Goal: Information Seeking & Learning: Learn about a topic

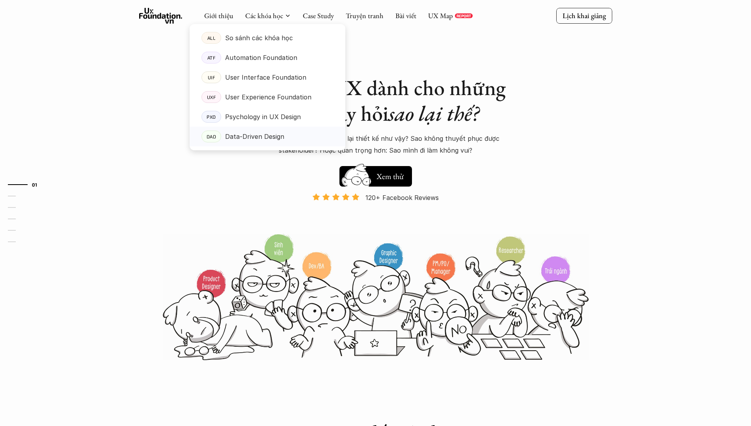
click at [252, 138] on p "Data-Driven Design" at bounding box center [254, 137] width 59 height 12
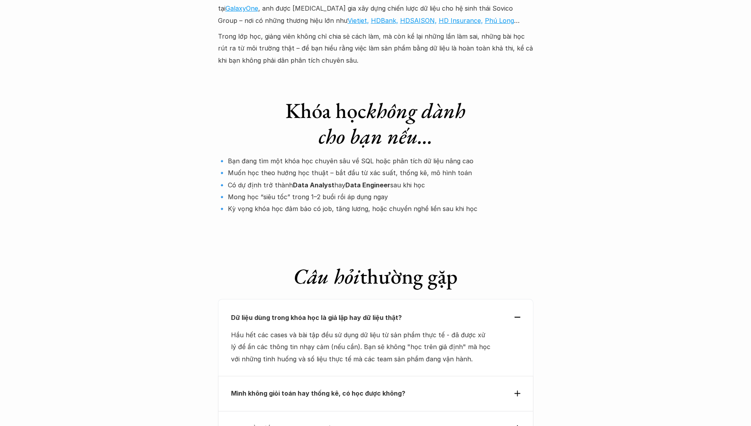
scroll to position [2094, 0]
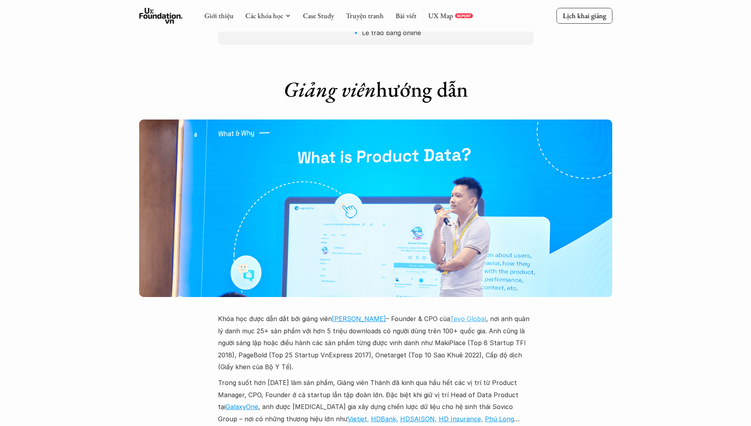
click at [464, 315] on link "Tevo Global" at bounding box center [468, 319] width 36 height 8
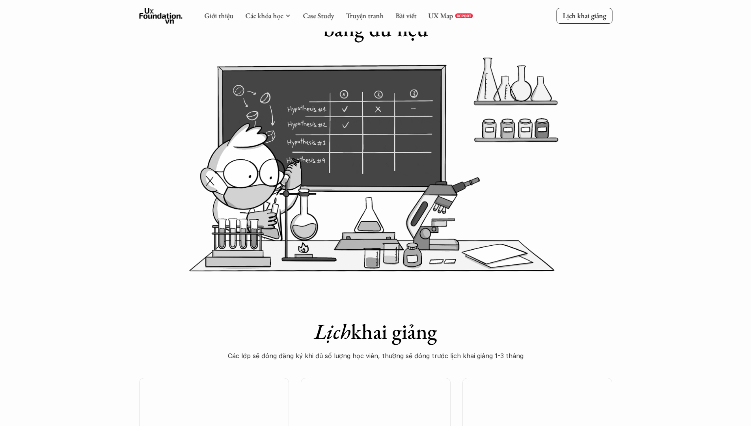
scroll to position [0, 0]
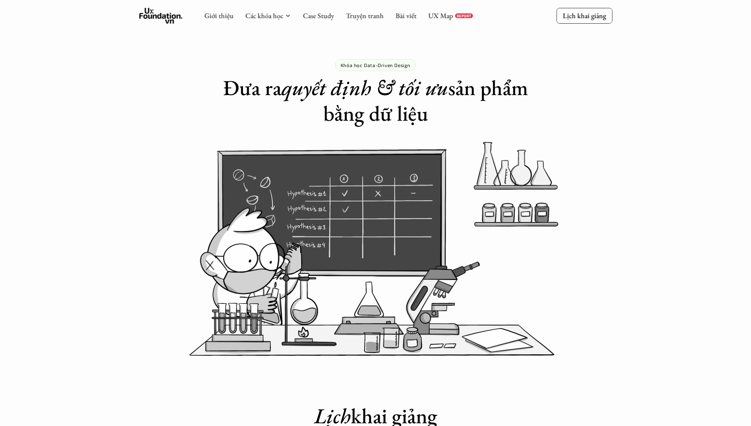
click at [390, 66] on p "Khóa học Data-Driven Design" at bounding box center [376, 65] width 70 height 6
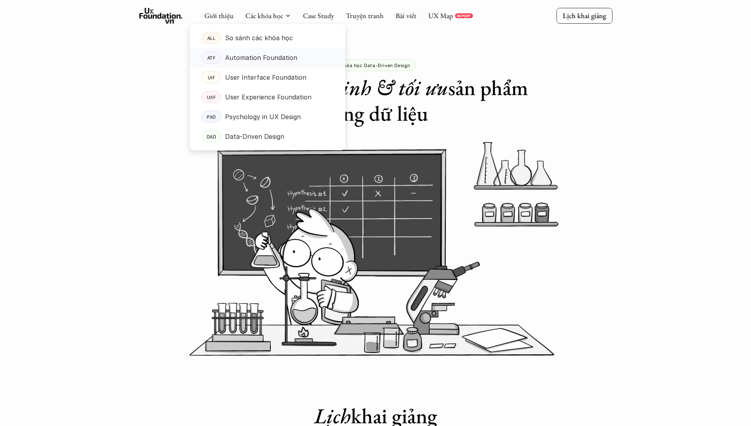
click at [219, 57] on div "ATF" at bounding box center [211, 58] width 20 height 12
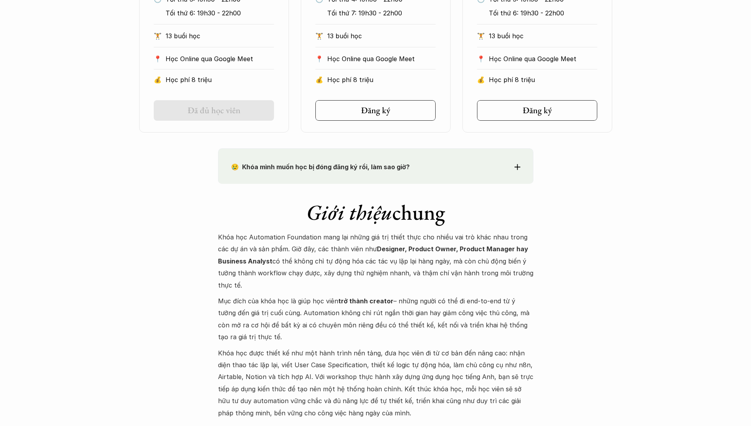
scroll to position [581, 0]
drag, startPoint x: 368, startPoint y: 250, endPoint x: 382, endPoint y: 248, distance: 14.3
click at [382, 248] on strong "Designer, Product Owner, Product Manager hay Business Analyst" at bounding box center [374, 254] width 312 height 20
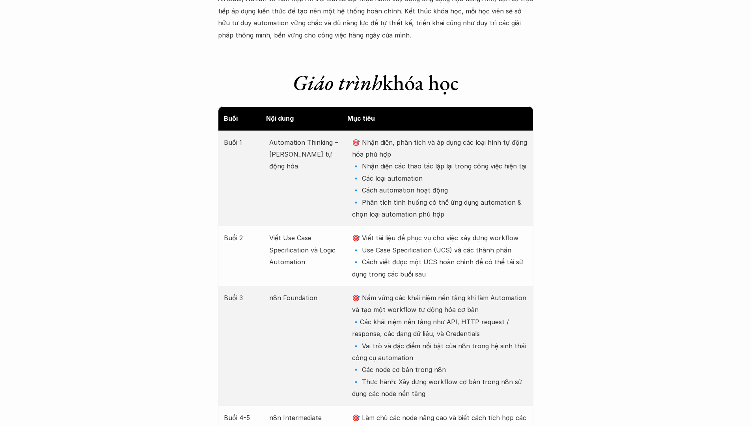
scroll to position [965, 0]
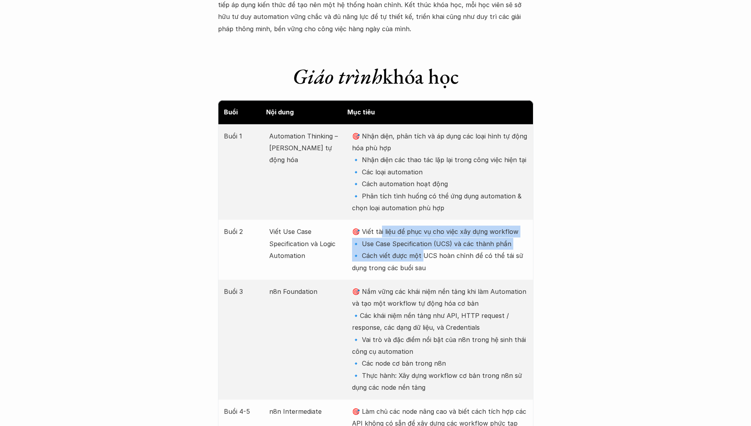
drag, startPoint x: 379, startPoint y: 228, endPoint x: 420, endPoint y: 251, distance: 47.1
click at [420, 251] on p "🎯 Viết tài liệu để phục vụ cho việc xây dựng workflow 🔹 Use Case Specification …" at bounding box center [439, 250] width 175 height 48
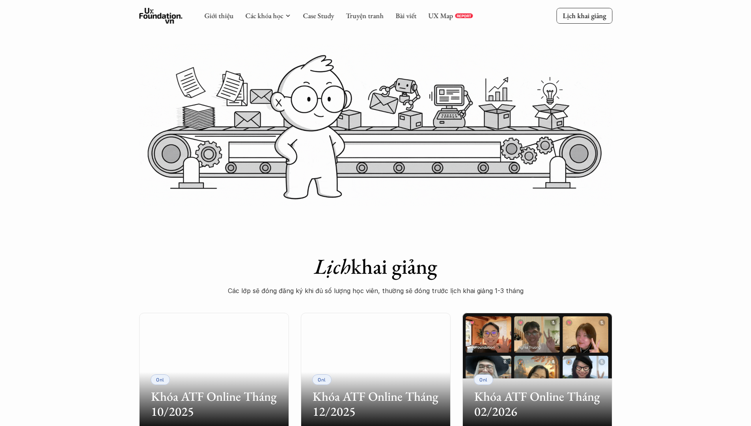
scroll to position [0, 0]
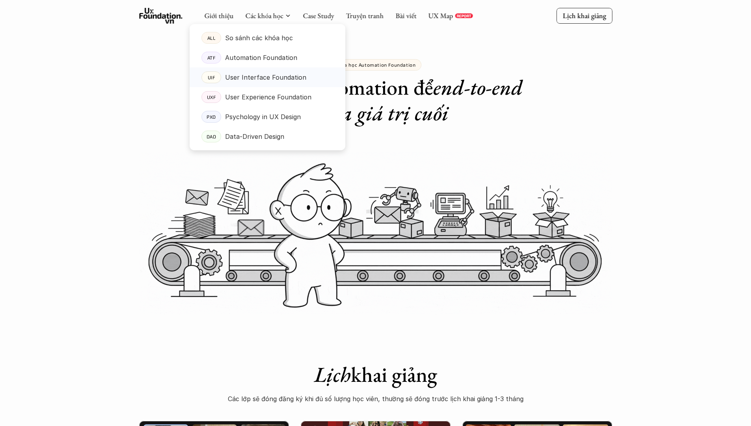
click at [272, 73] on p "User Interface Foundation" at bounding box center [265, 77] width 81 height 12
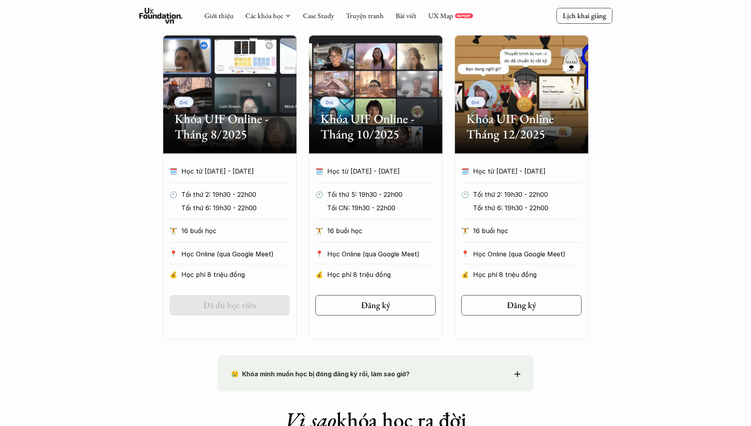
scroll to position [261, 0]
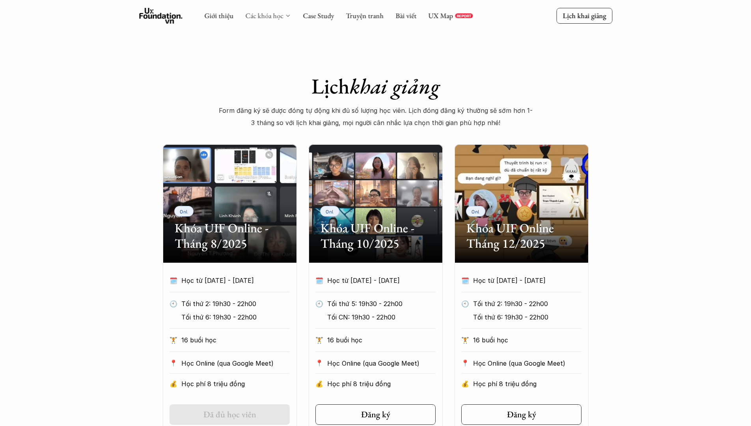
click at [258, 20] on link "Các khóa học" at bounding box center [264, 15] width 38 height 9
click at [289, 17] on icon at bounding box center [288, 16] width 6 height 6
click at [284, 13] on div "Các khóa học" at bounding box center [268, 15] width 46 height 9
click at [164, 16] on use at bounding box center [160, 16] width 43 height 16
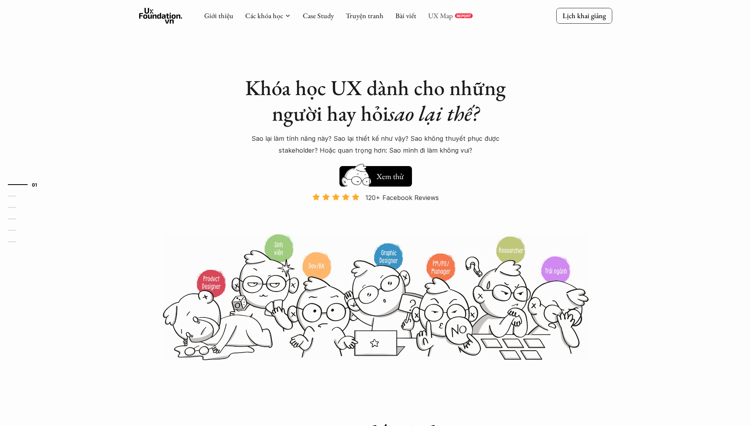
click at [448, 16] on link "UX Map" at bounding box center [440, 15] width 25 height 9
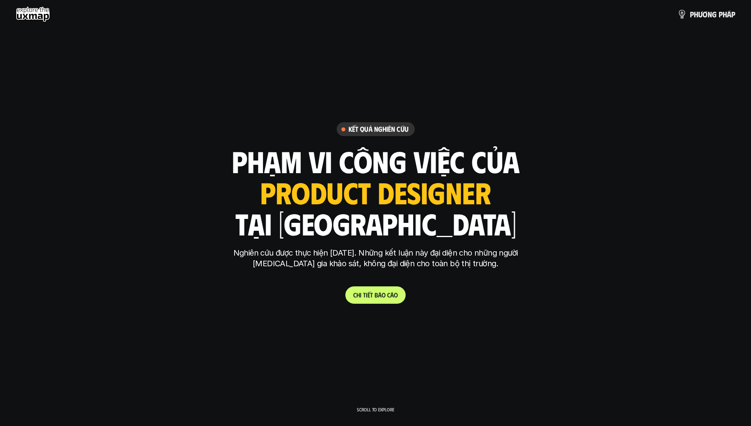
click at [390, 298] on p "C h i t i ế t b á o c á o" at bounding box center [375, 294] width 45 height 7
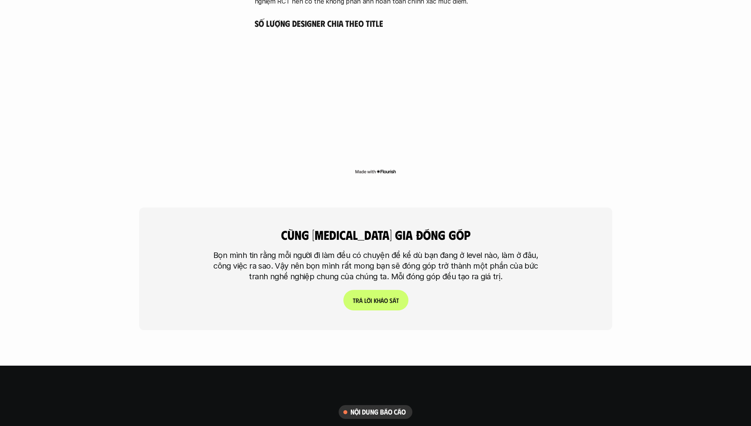
scroll to position [2304, 0]
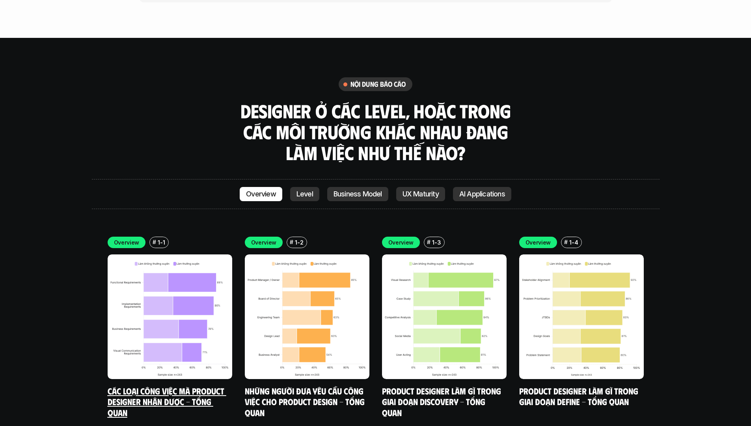
click at [175, 257] on img at bounding box center [170, 316] width 125 height 125
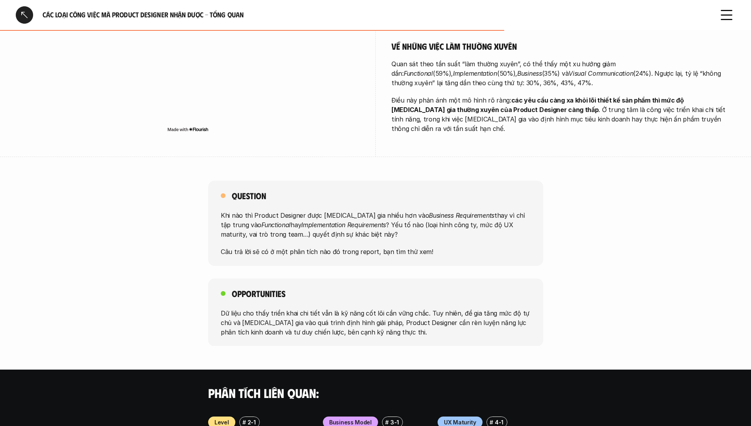
scroll to position [431, 0]
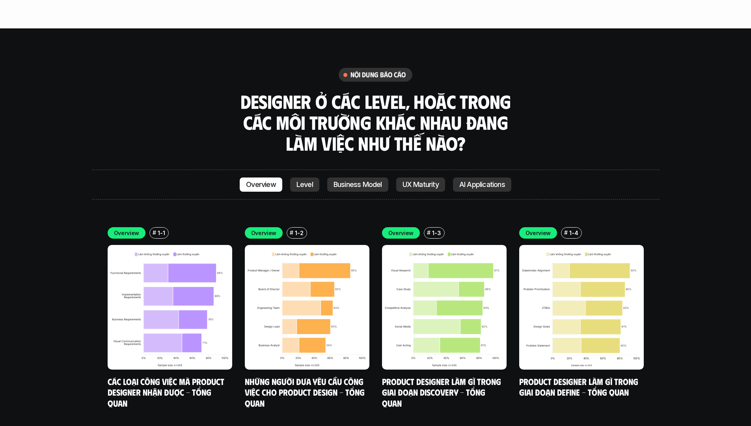
scroll to position [2313, 0]
click at [274, 260] on img at bounding box center [307, 307] width 125 height 125
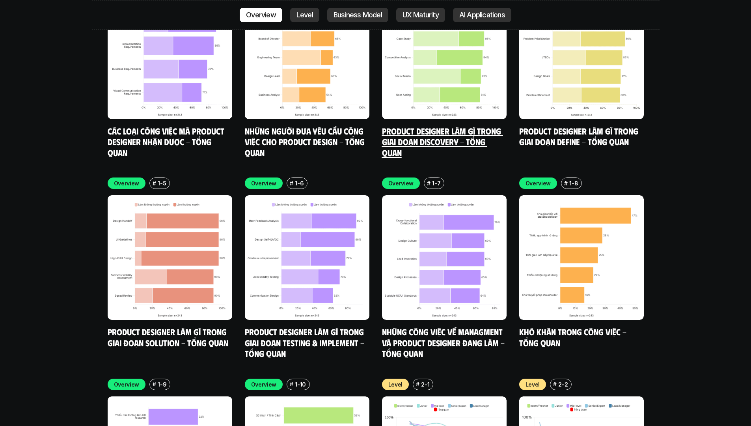
scroll to position [2627, 0]
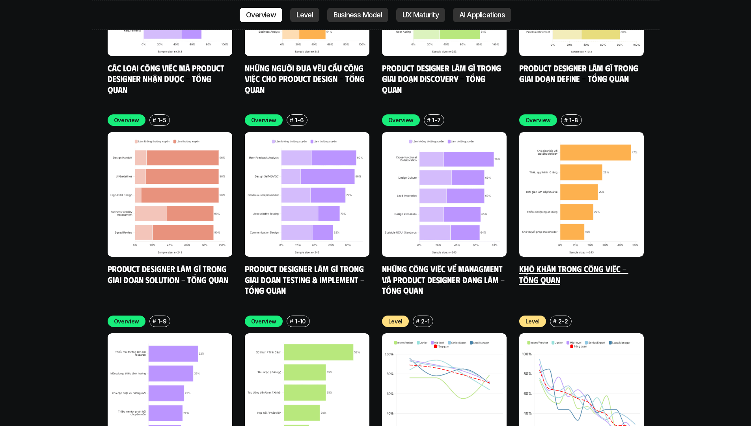
click at [541, 201] on img at bounding box center [581, 194] width 125 height 125
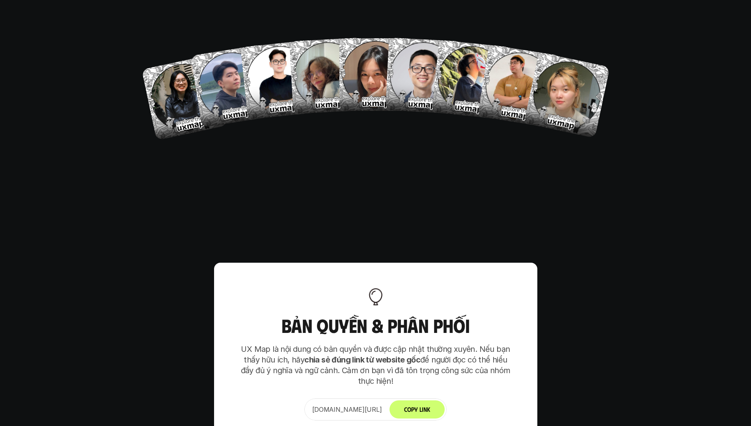
scroll to position [4733, 0]
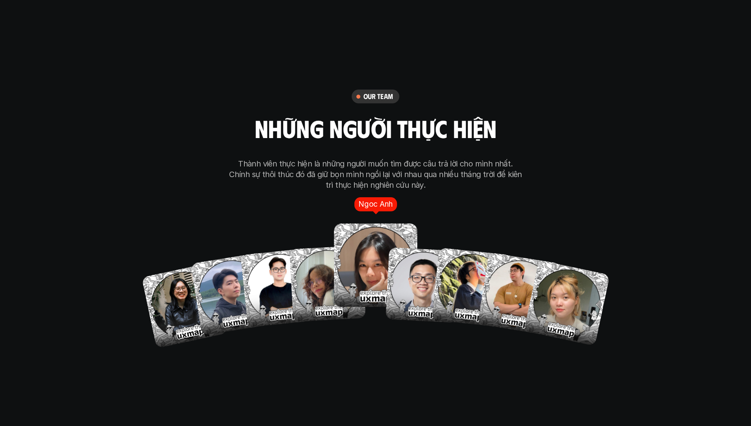
click at [377, 234] on img at bounding box center [376, 266] width 84 height 84
